Goal: Information Seeking & Learning: Learn about a topic

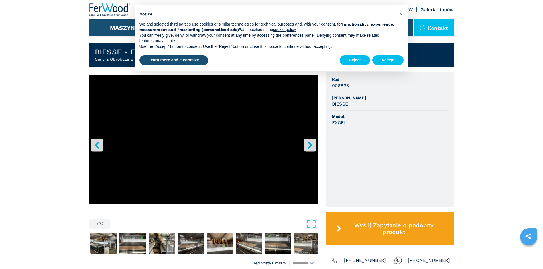
scroll to position [143, 0]
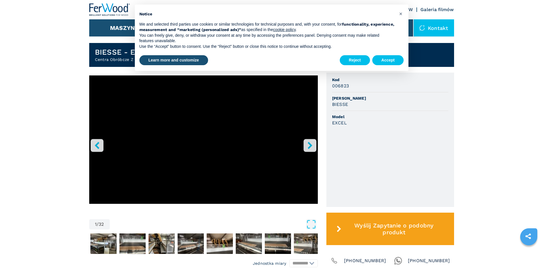
click at [311, 148] on icon "right-button" at bounding box center [310, 145] width 5 height 7
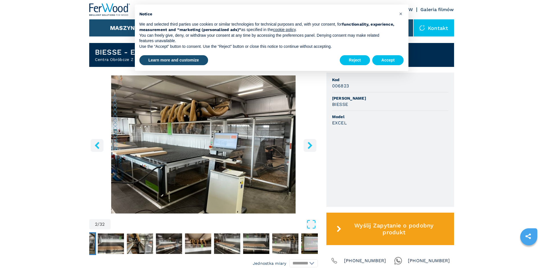
click at [311, 148] on icon "right-button" at bounding box center [310, 145] width 5 height 7
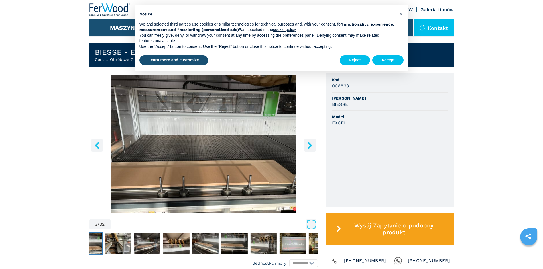
click at [311, 148] on icon "right-button" at bounding box center [310, 145] width 5 height 7
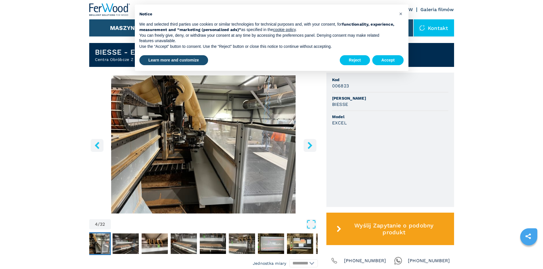
click at [311, 148] on icon "right-button" at bounding box center [310, 145] width 5 height 7
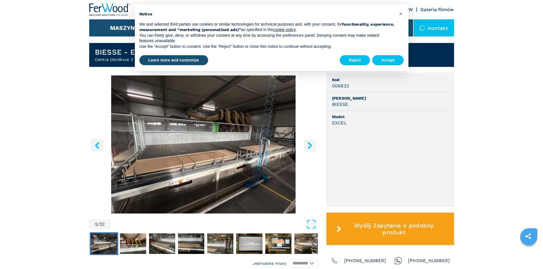
click at [311, 148] on icon "right-button" at bounding box center [310, 145] width 5 height 7
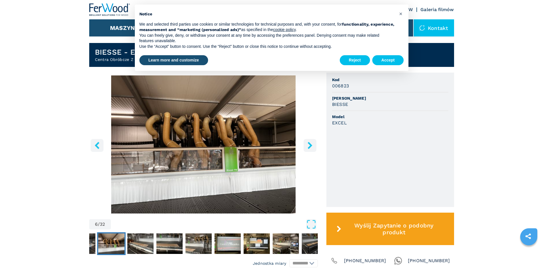
click at [311, 148] on icon "right-button" at bounding box center [310, 145] width 5 height 7
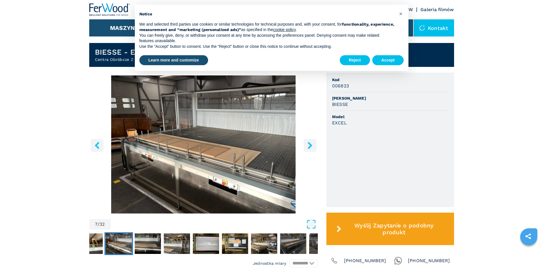
click at [311, 148] on icon "right-button" at bounding box center [310, 145] width 5 height 7
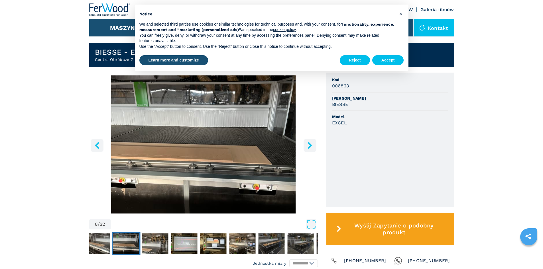
click at [311, 148] on icon "right-button" at bounding box center [310, 145] width 5 height 7
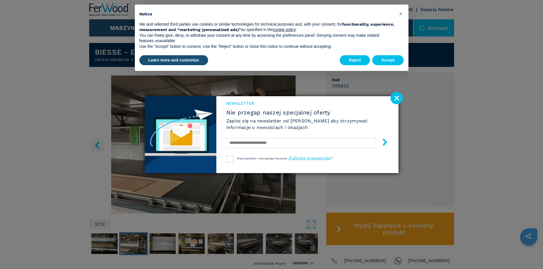
click at [311, 148] on div at bounding box center [307, 143] width 162 height 13
click at [396, 99] on image at bounding box center [396, 98] width 12 height 12
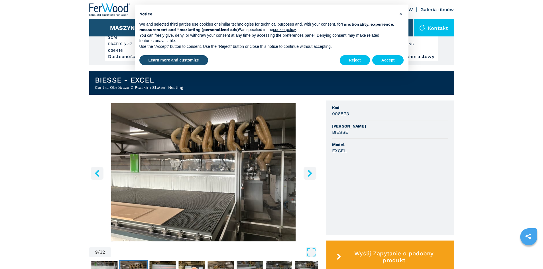
scroll to position [114, 0]
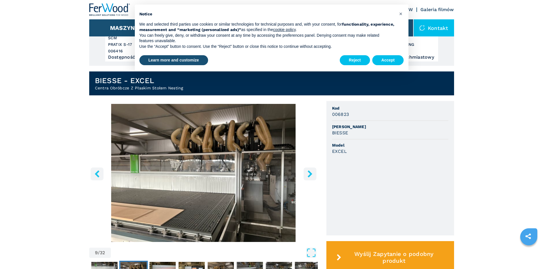
click at [97, 174] on icon "left-button" at bounding box center [96, 173] width 7 height 7
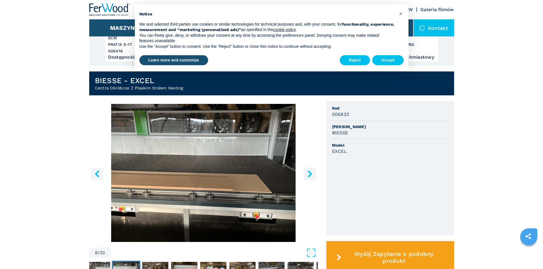
click at [97, 174] on icon "left-button" at bounding box center [96, 173] width 7 height 7
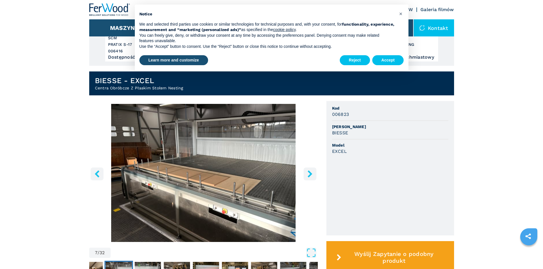
click at [97, 174] on icon "left-button" at bounding box center [96, 173] width 7 height 7
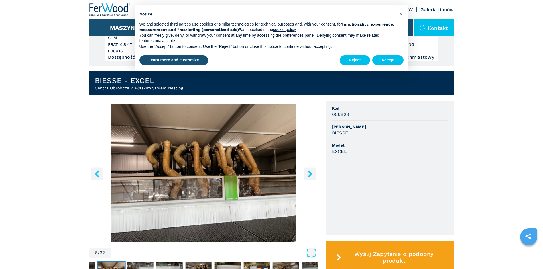
click at [97, 174] on icon "left-button" at bounding box center [96, 173] width 7 height 7
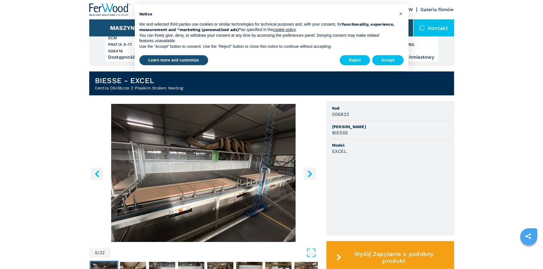
click at [311, 178] on icon "right-button" at bounding box center [309, 173] width 7 height 7
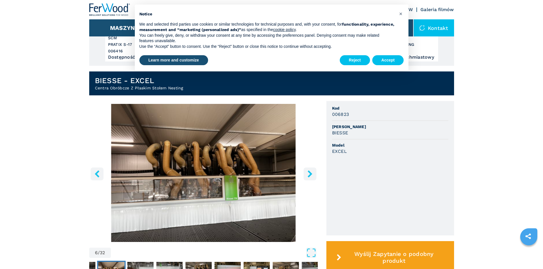
click at [100, 177] on icon "left-button" at bounding box center [96, 173] width 7 height 7
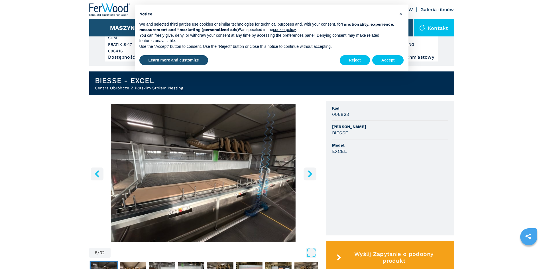
click at [99, 177] on icon "left-button" at bounding box center [96, 173] width 7 height 7
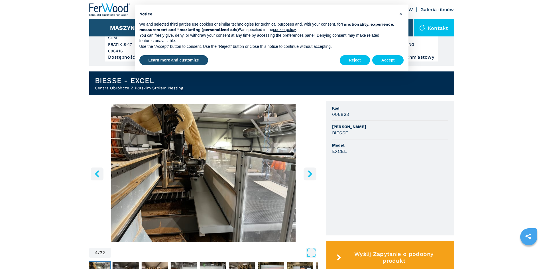
click at [99, 177] on icon "left-button" at bounding box center [96, 173] width 7 height 7
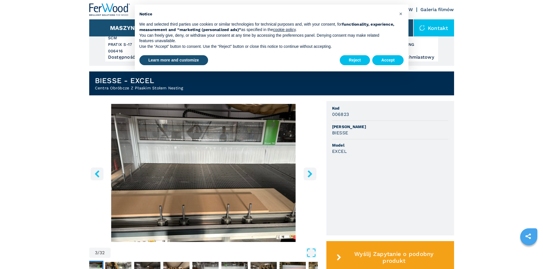
click at [310, 174] on icon "right-button" at bounding box center [310, 173] width 5 height 7
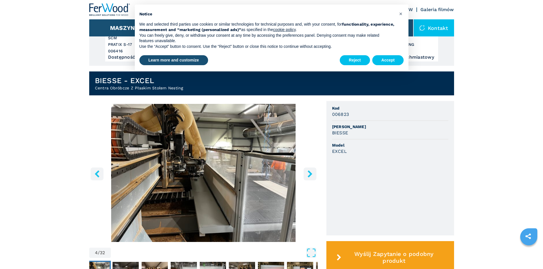
click at [95, 174] on icon "left-button" at bounding box center [96, 173] width 7 height 7
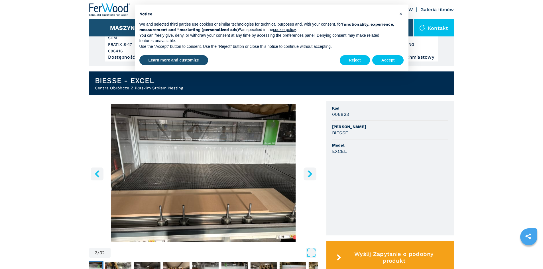
click at [105, 179] on img "Go to Slide 3" at bounding box center [203, 173] width 229 height 138
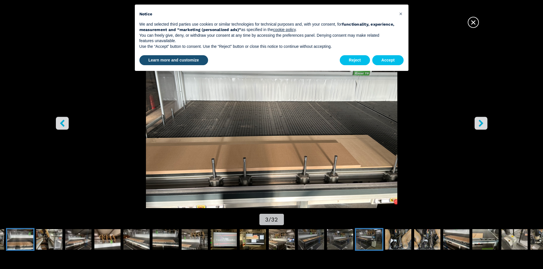
click at [372, 229] on img "Go to Slide 15" at bounding box center [369, 239] width 26 height 21
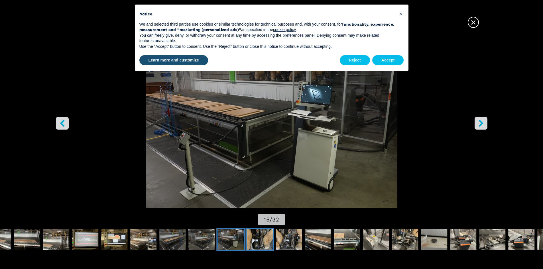
click at [254, 229] on img "Go to Slide 16" at bounding box center [260, 239] width 26 height 21
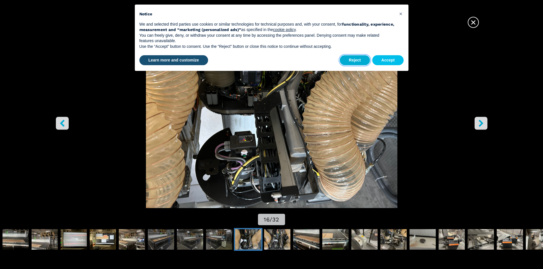
click at [356, 55] on button "Reject" at bounding box center [355, 60] width 30 height 10
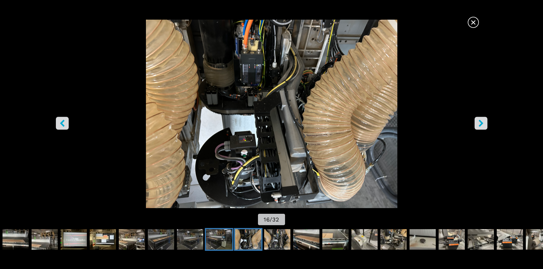
click at [213, 245] on img "Go to Slide 15" at bounding box center [219, 239] width 26 height 21
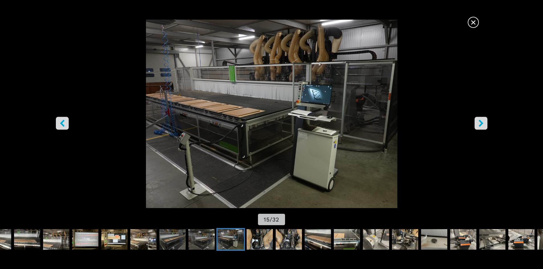
click at [239, 229] on img "Go to Slide 15" at bounding box center [230, 239] width 26 height 21
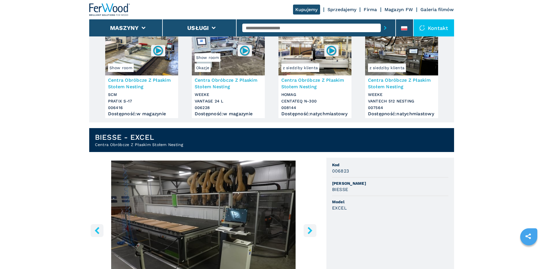
scroll to position [57, 0]
